Goal: Navigation & Orientation: Find specific page/section

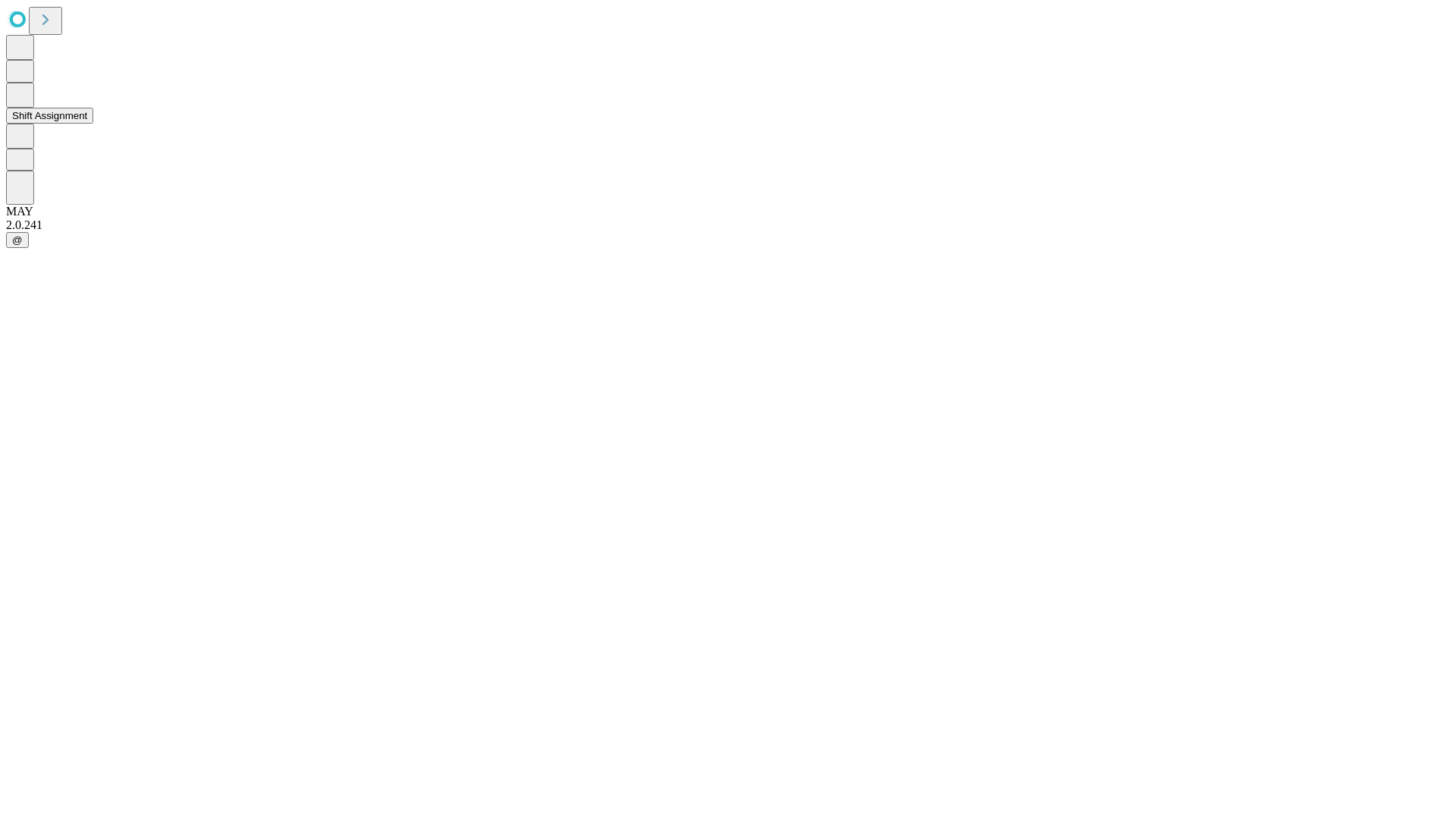
click at [94, 123] on button "Shift Assignment" at bounding box center [50, 115] width 87 height 16
